Goal: Navigation & Orientation: Find specific page/section

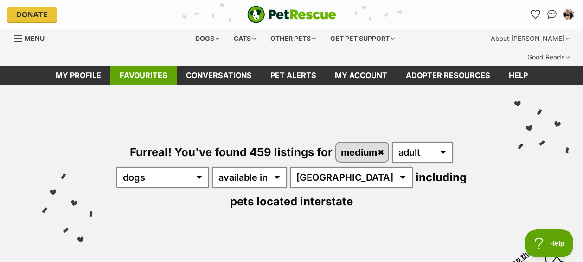
click at [142, 66] on link "Favourites" at bounding box center [143, 75] width 66 height 18
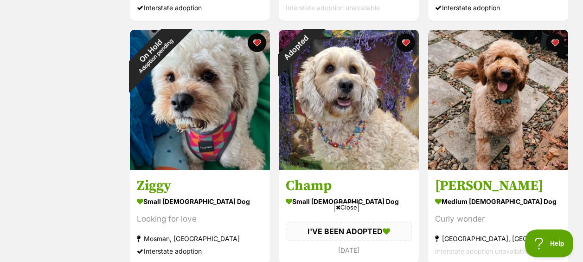
scroll to position [421, 0]
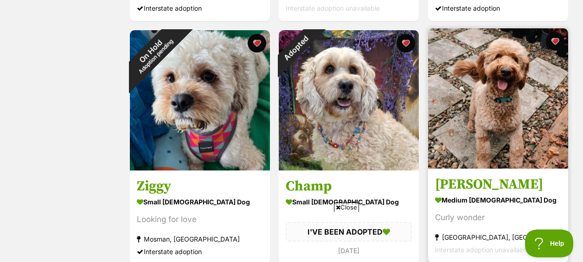
click at [521, 175] on h3 "Kaspar Peggoty" at bounding box center [498, 184] width 126 height 18
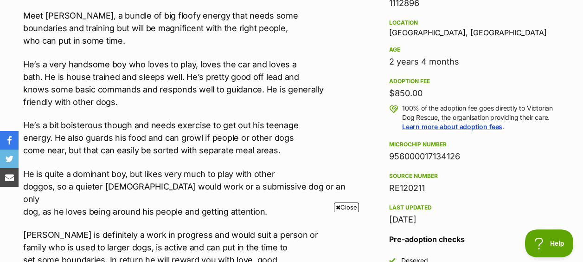
scroll to position [623, 0]
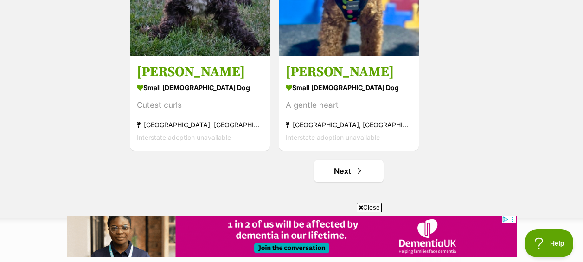
scroll to position [1751, 0]
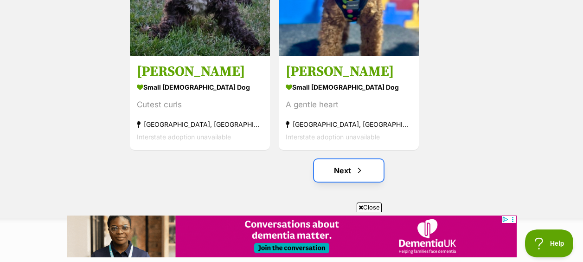
click at [344, 159] on link "Next" at bounding box center [349, 170] width 70 height 22
